Goal: Transaction & Acquisition: Purchase product/service

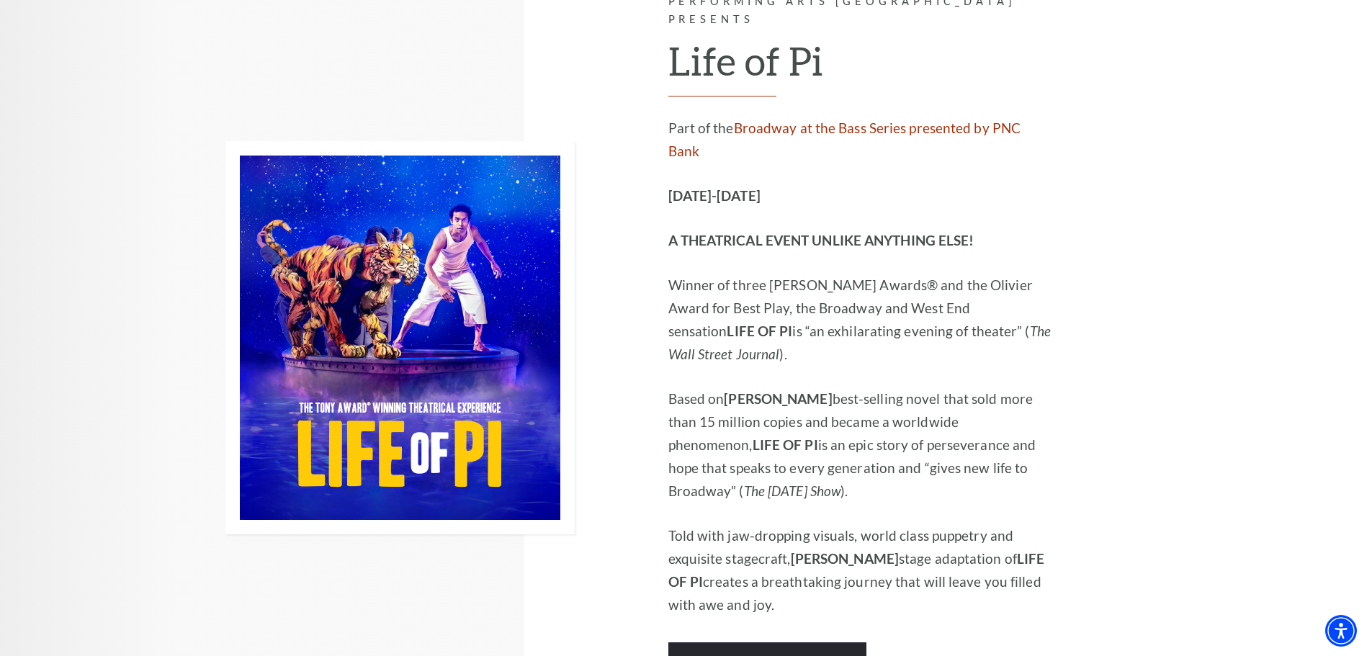
scroll to position [864, 0]
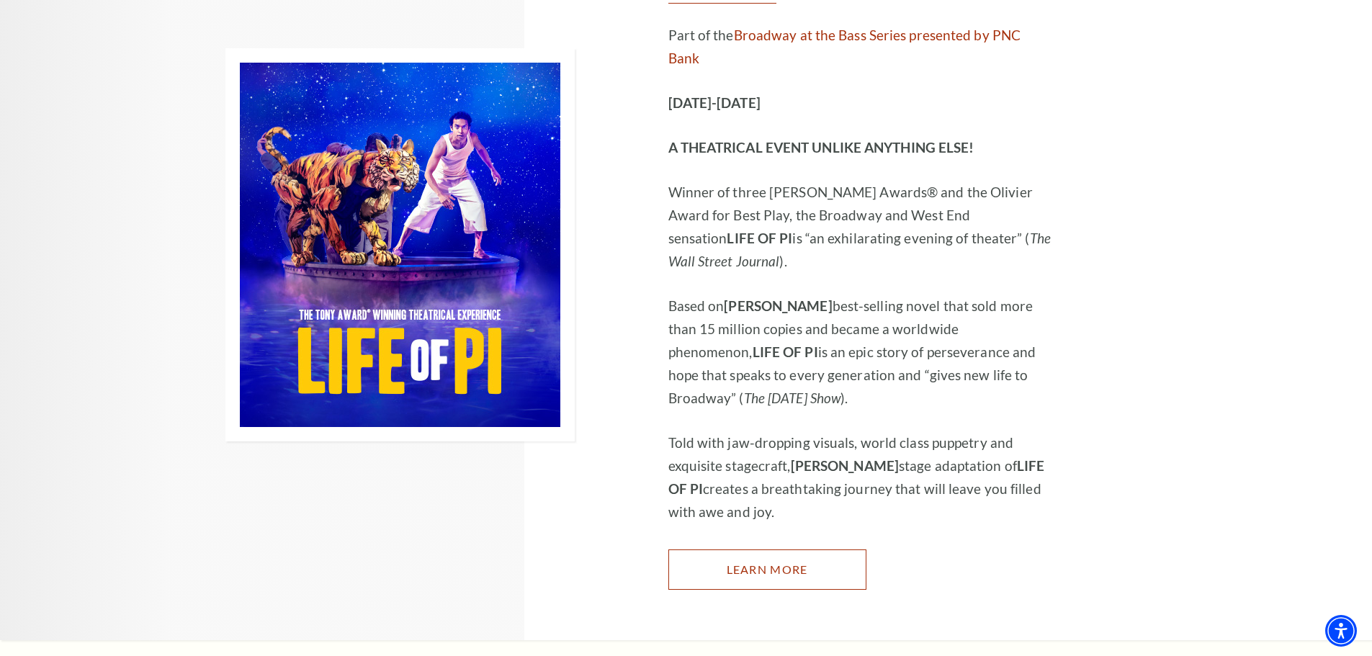
click at [756, 550] on link "Learn More" at bounding box center [767, 570] width 198 height 40
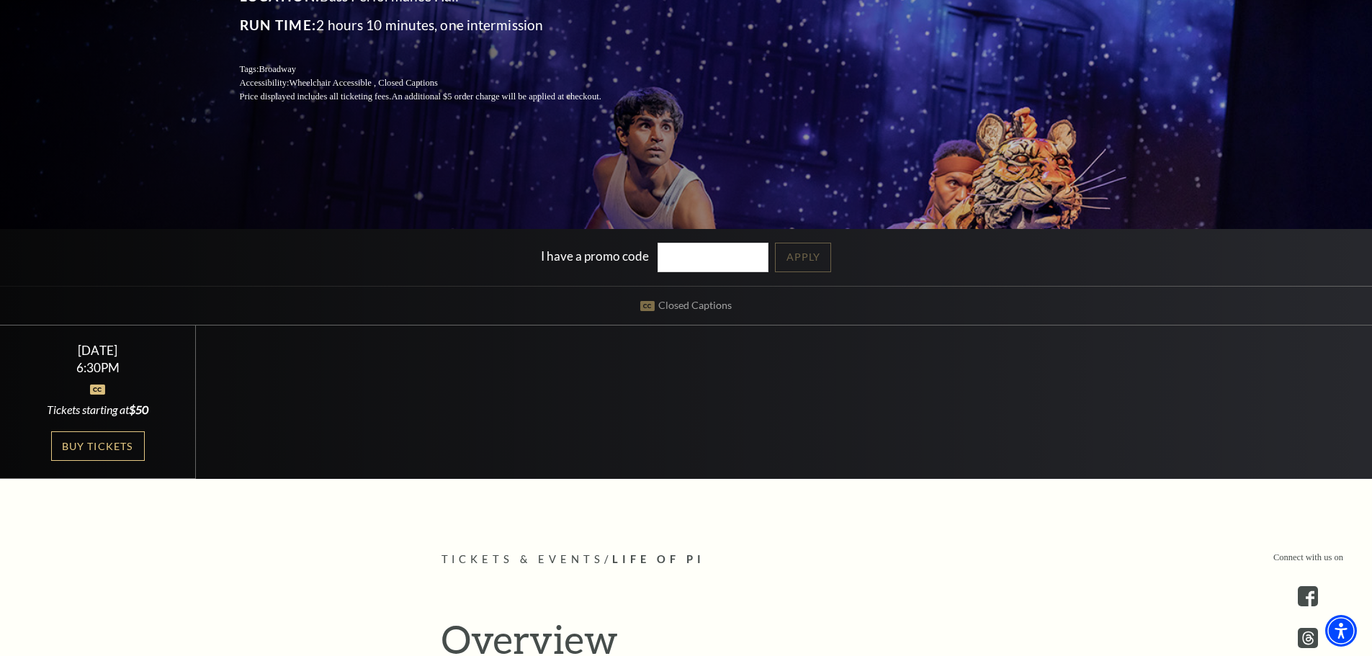
scroll to position [288, 0]
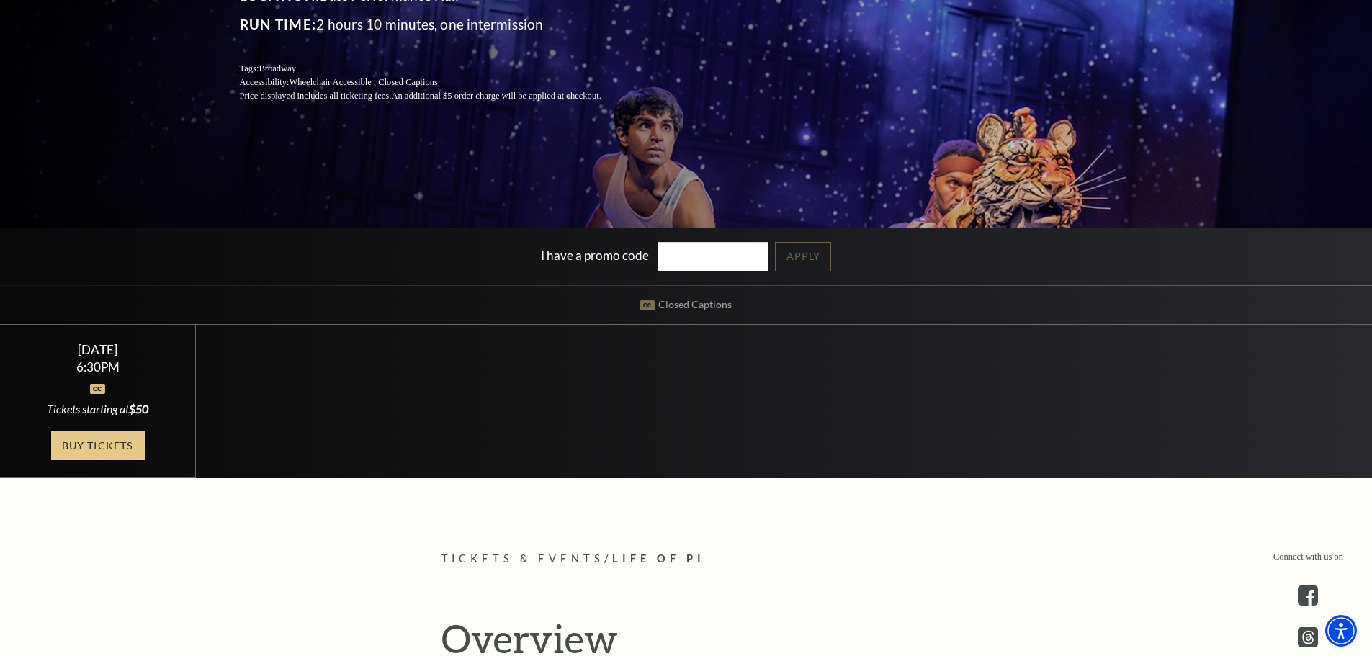
click at [101, 444] on link "Buy Tickets" at bounding box center [98, 446] width 94 height 30
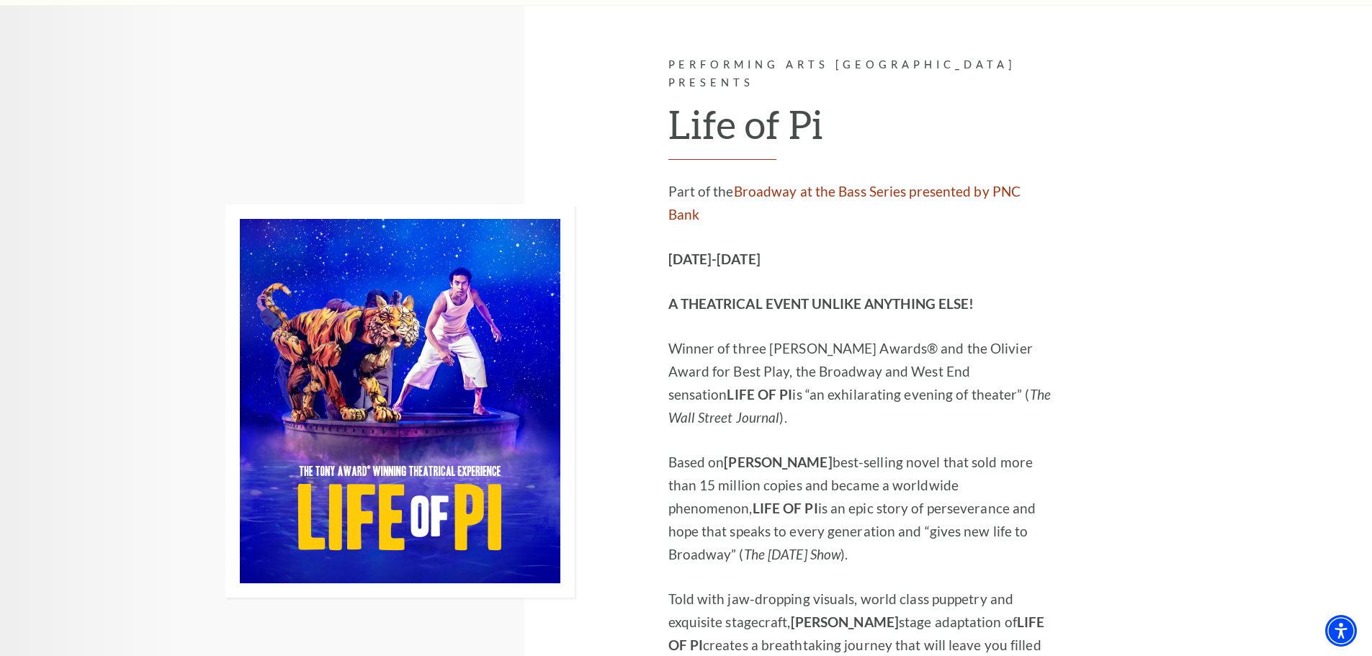
scroll to position [720, 0]
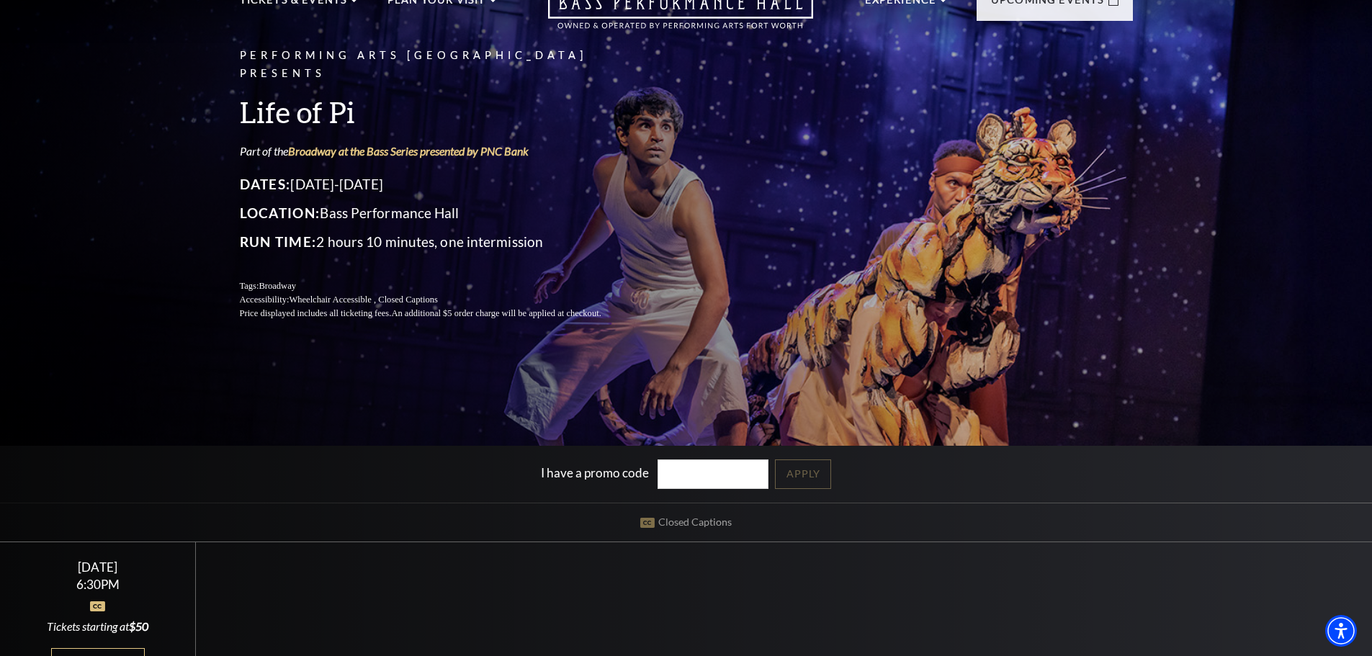
scroll to position [216, 0]
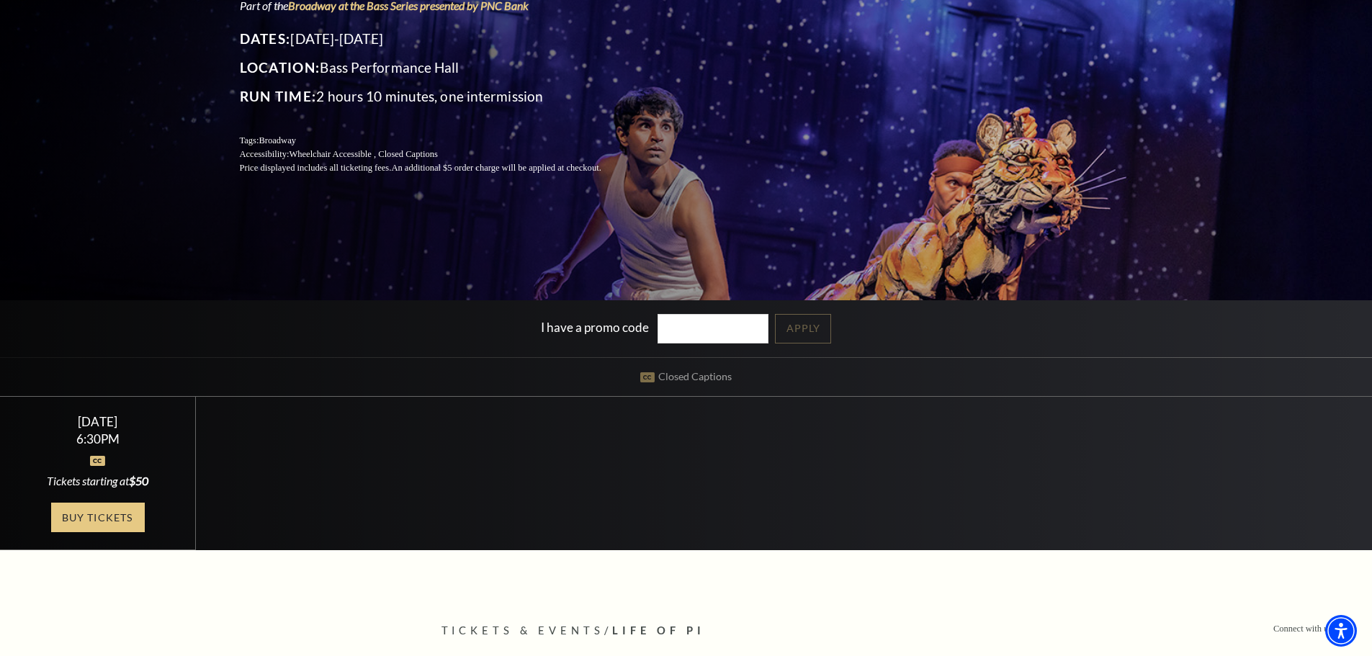
click at [122, 514] on link "Buy Tickets" at bounding box center [98, 518] width 94 height 30
